Goal: Task Accomplishment & Management: Manage account settings

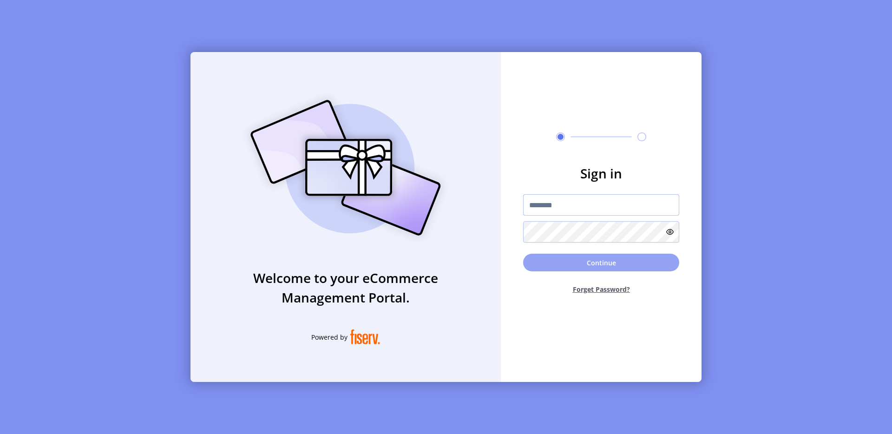
type input "**********"
click at [577, 270] on button "Continue" at bounding box center [601, 263] width 156 height 18
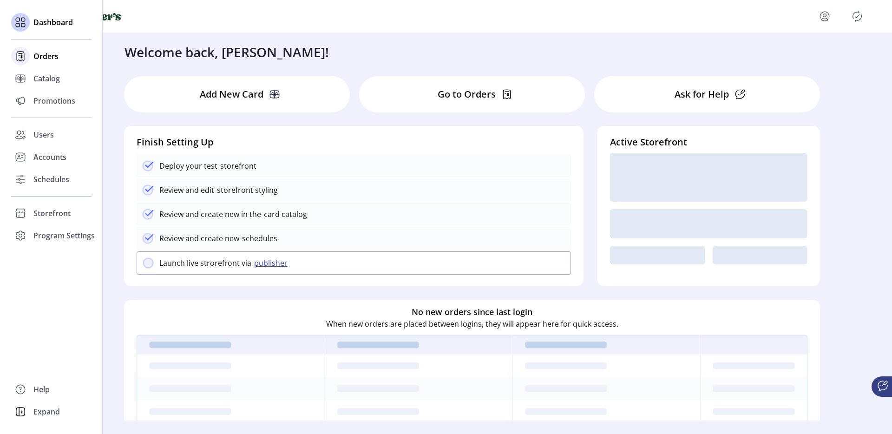
click at [26, 55] on icon at bounding box center [20, 56] width 15 height 15
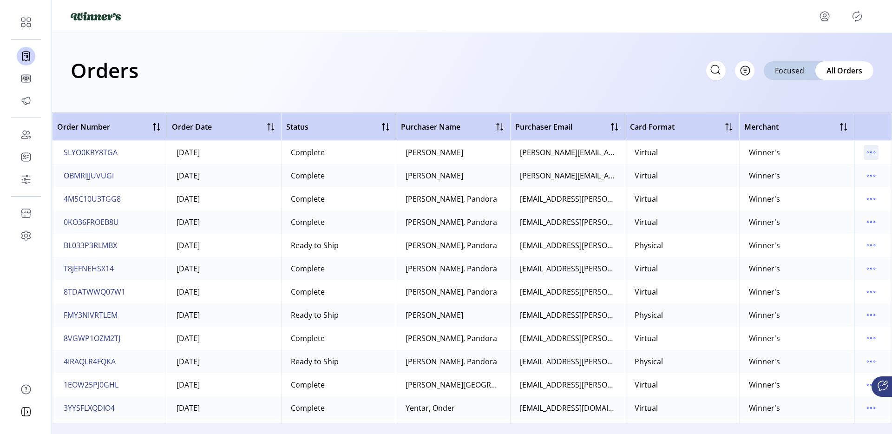
click at [864, 153] on icon "menu" at bounding box center [870, 152] width 15 height 15
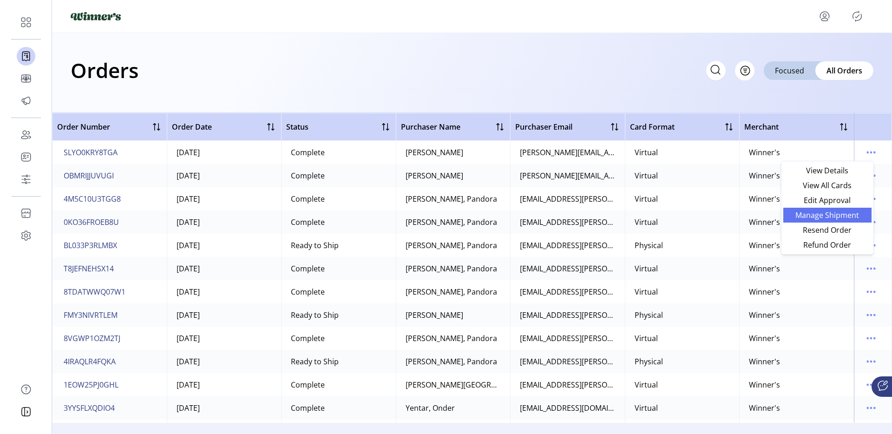
click at [835, 211] on span "Manage Shipment" at bounding box center [827, 214] width 77 height 7
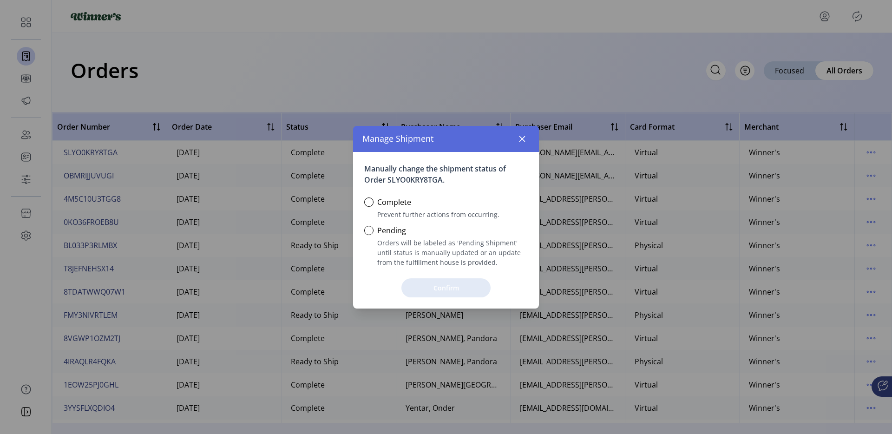
scroll to position [5, 3]
click at [521, 145] on button "button" at bounding box center [522, 138] width 15 height 15
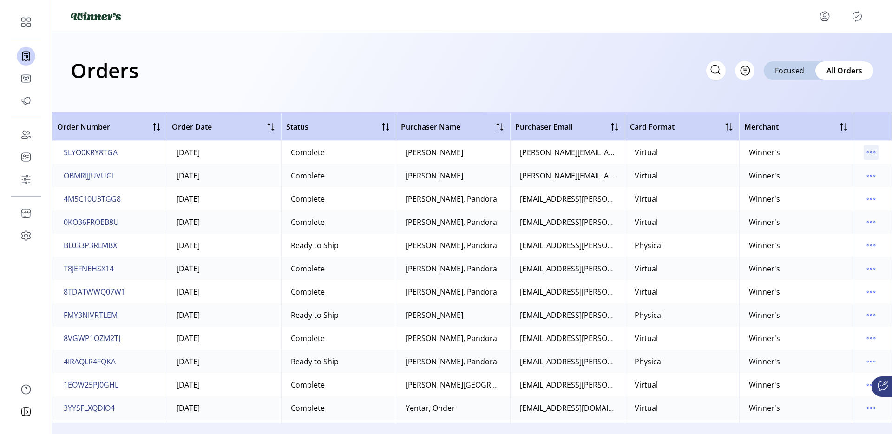
click at [863, 151] on icon "menu" at bounding box center [870, 152] width 15 height 15
click at [764, 285] on td "Winner's" at bounding box center [796, 291] width 115 height 23
click at [847, 158] on td "Winner's" at bounding box center [796, 152] width 115 height 23
click at [863, 152] on icon "menu" at bounding box center [870, 152] width 15 height 15
click at [815, 146] on td "Winner's" at bounding box center [796, 152] width 115 height 23
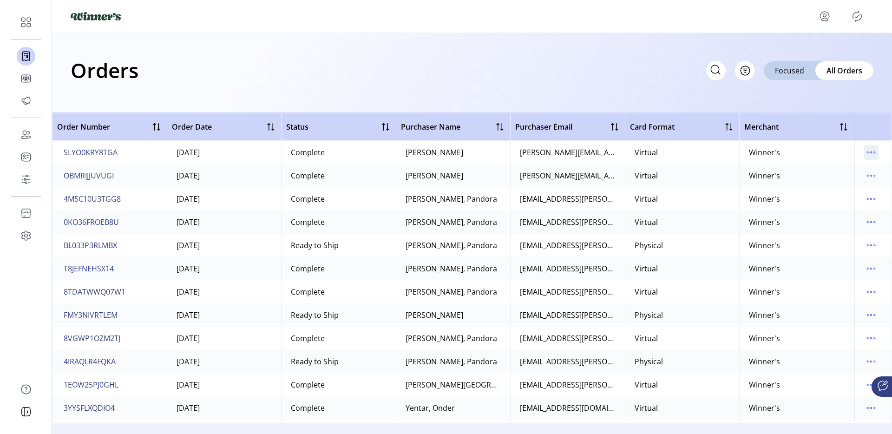
click at [863, 154] on icon "menu" at bounding box center [870, 152] width 15 height 15
click at [733, 260] on td "Virtual" at bounding box center [682, 268] width 115 height 23
click at [874, 149] on td at bounding box center [873, 152] width 38 height 23
click at [871, 151] on icon "menu" at bounding box center [870, 152] width 15 height 15
click at [834, 148] on td "Winner's" at bounding box center [796, 152] width 115 height 23
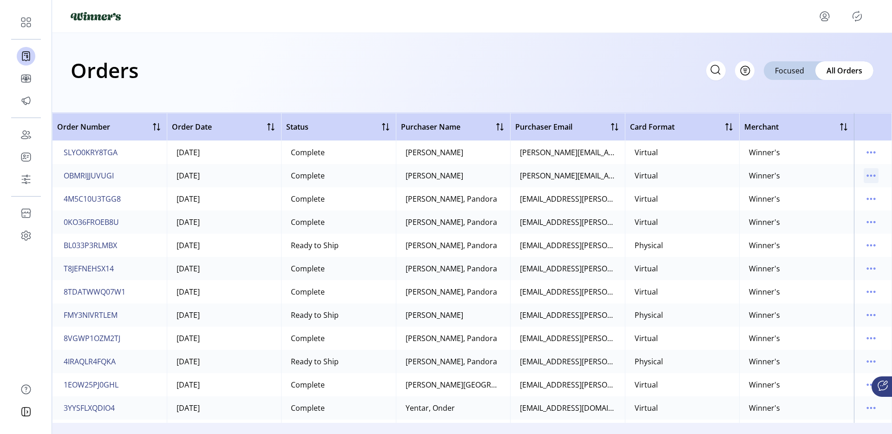
click at [868, 181] on icon "menu" at bounding box center [870, 175] width 15 height 15
click at [817, 167] on td "Winner's" at bounding box center [796, 175] width 115 height 23
click at [863, 220] on icon "menu" at bounding box center [870, 222] width 15 height 15
click at [701, 336] on td "Virtual" at bounding box center [682, 337] width 115 height 23
click at [864, 156] on icon "menu" at bounding box center [870, 152] width 15 height 15
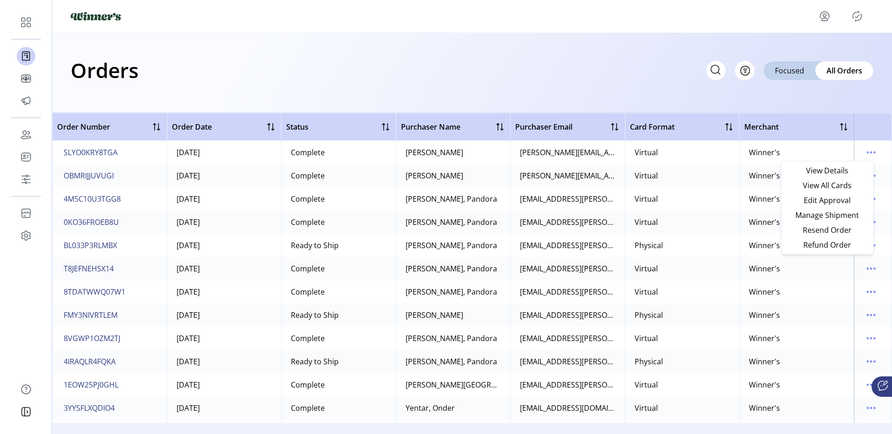
click at [704, 237] on td "Physical" at bounding box center [682, 245] width 115 height 23
click at [865, 151] on icon "menu" at bounding box center [870, 152] width 15 height 15
